Goal: Navigation & Orientation: Find specific page/section

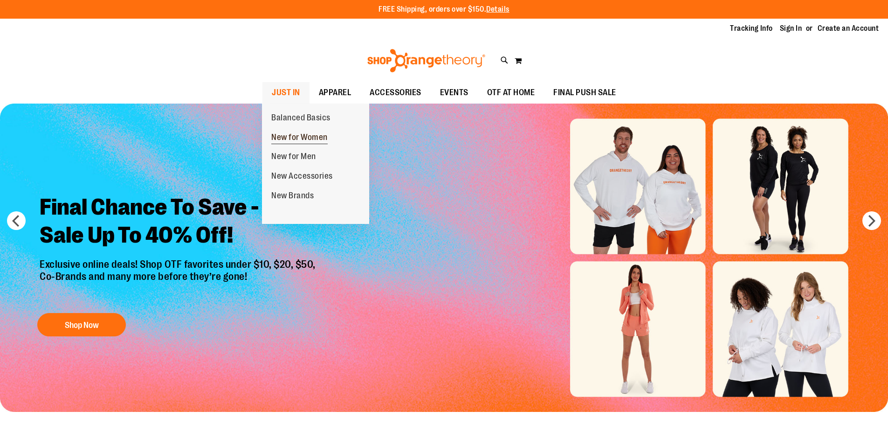
click at [288, 139] on span "New for Women" at bounding box center [299, 138] width 56 height 12
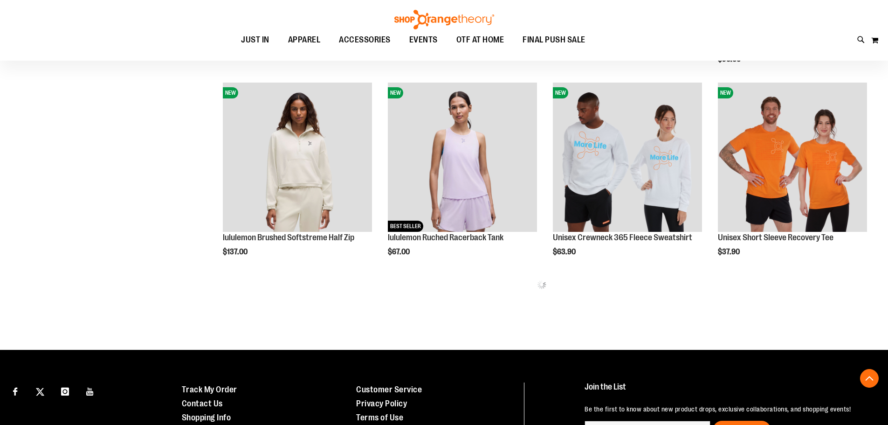
scroll to position [512, 0]
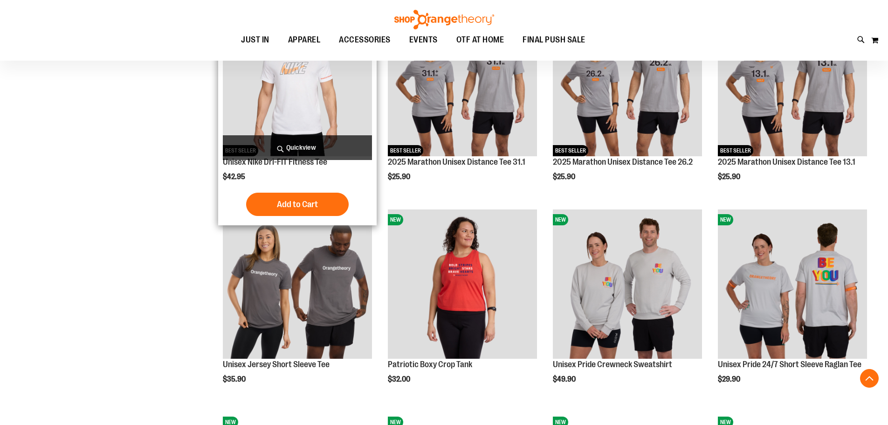
scroll to position [1119, 0]
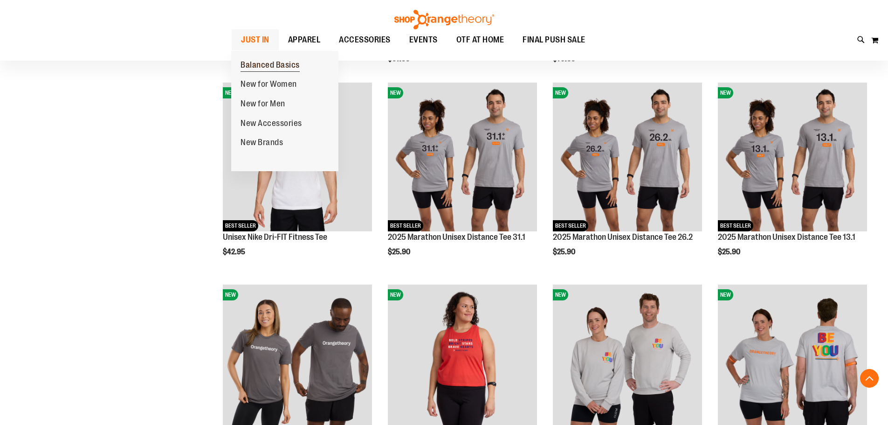
click at [263, 63] on span "Balanced Basics" at bounding box center [270, 66] width 59 height 12
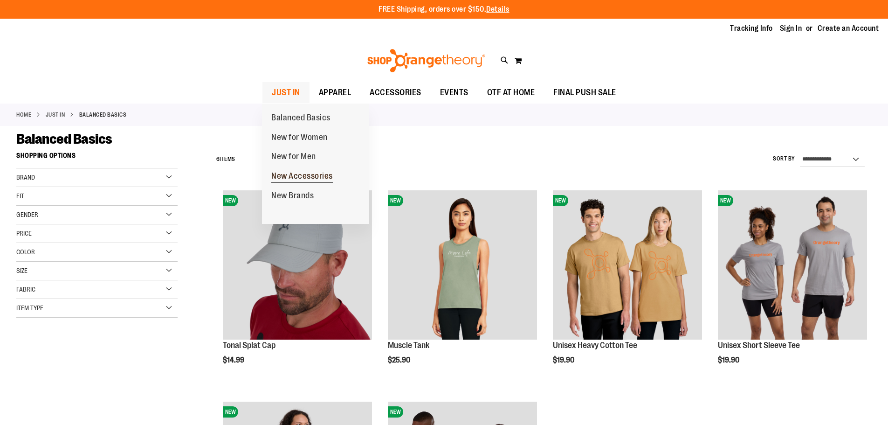
click at [282, 181] on span "New Accessories" at bounding box center [302, 177] width 62 height 12
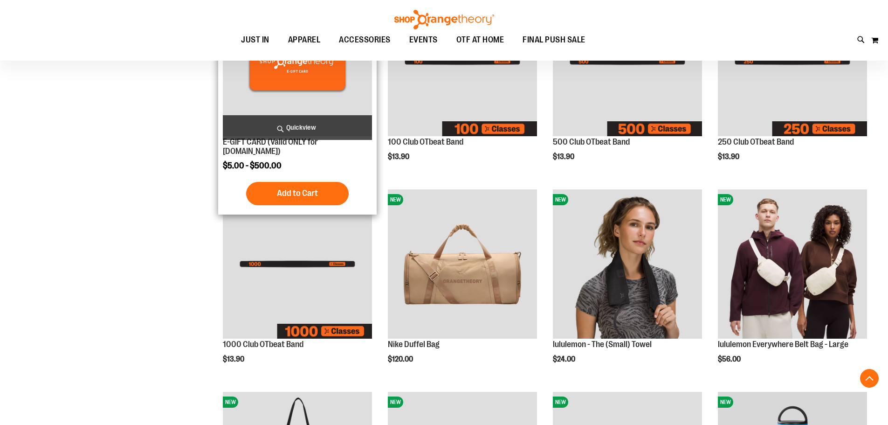
scroll to position [326, 0]
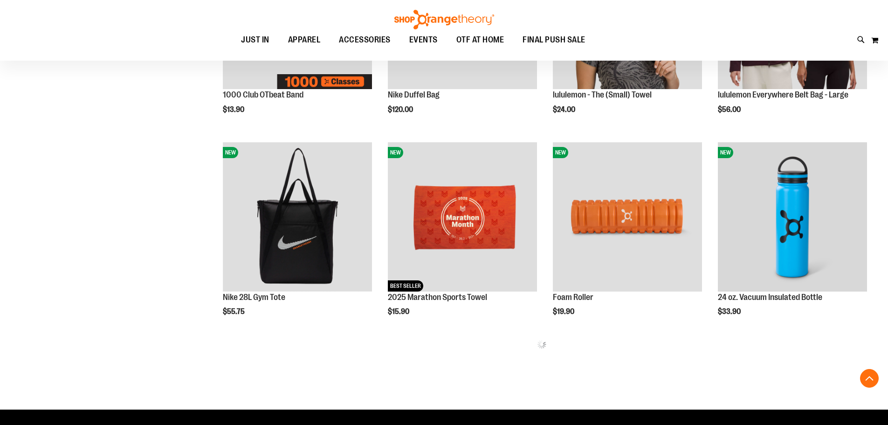
scroll to position [466, 0]
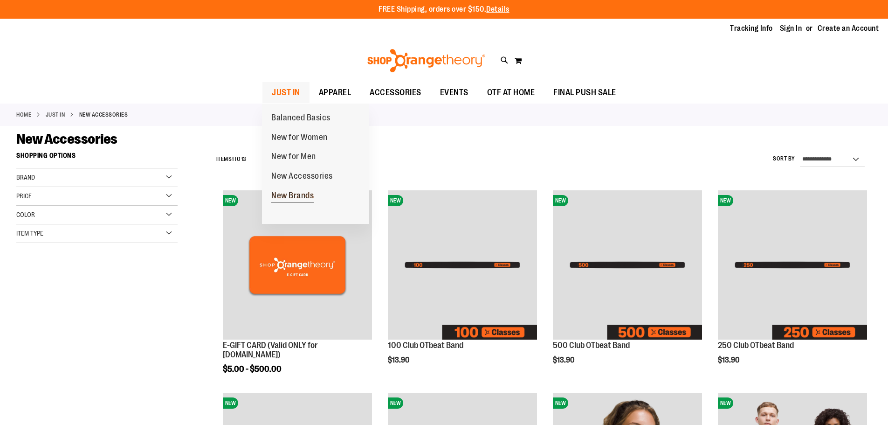
click at [282, 197] on span "New Brands" at bounding box center [292, 197] width 42 height 12
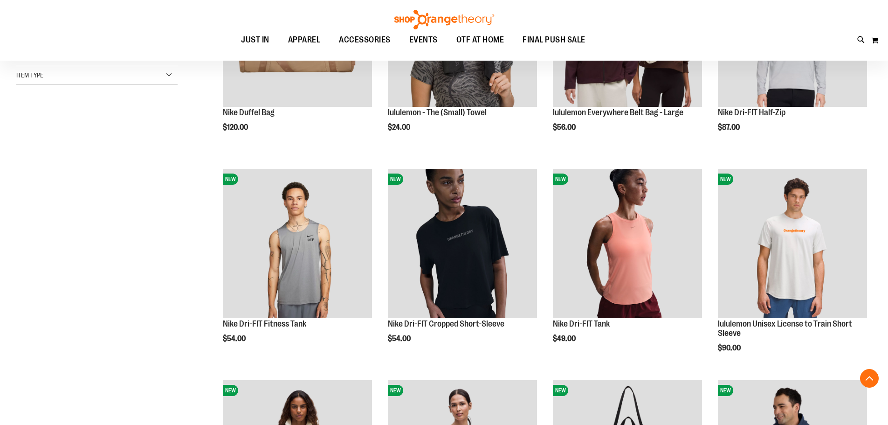
scroll to position [233, 0]
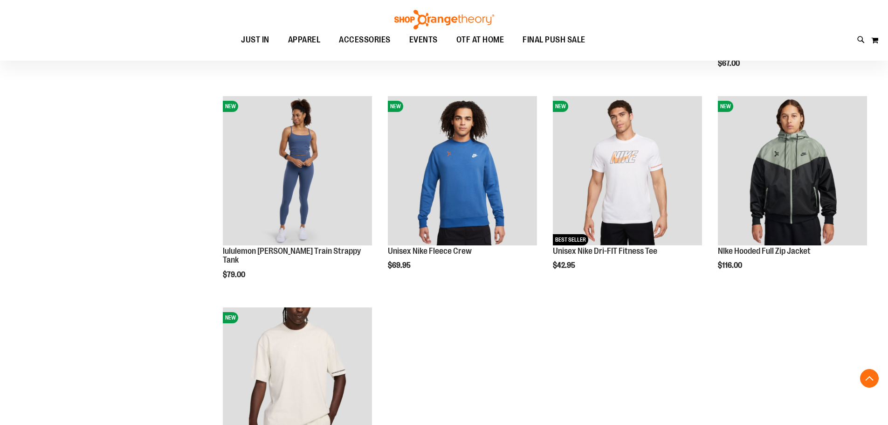
scroll to position [886, 0]
